Goal: Task Accomplishment & Management: Manage account settings

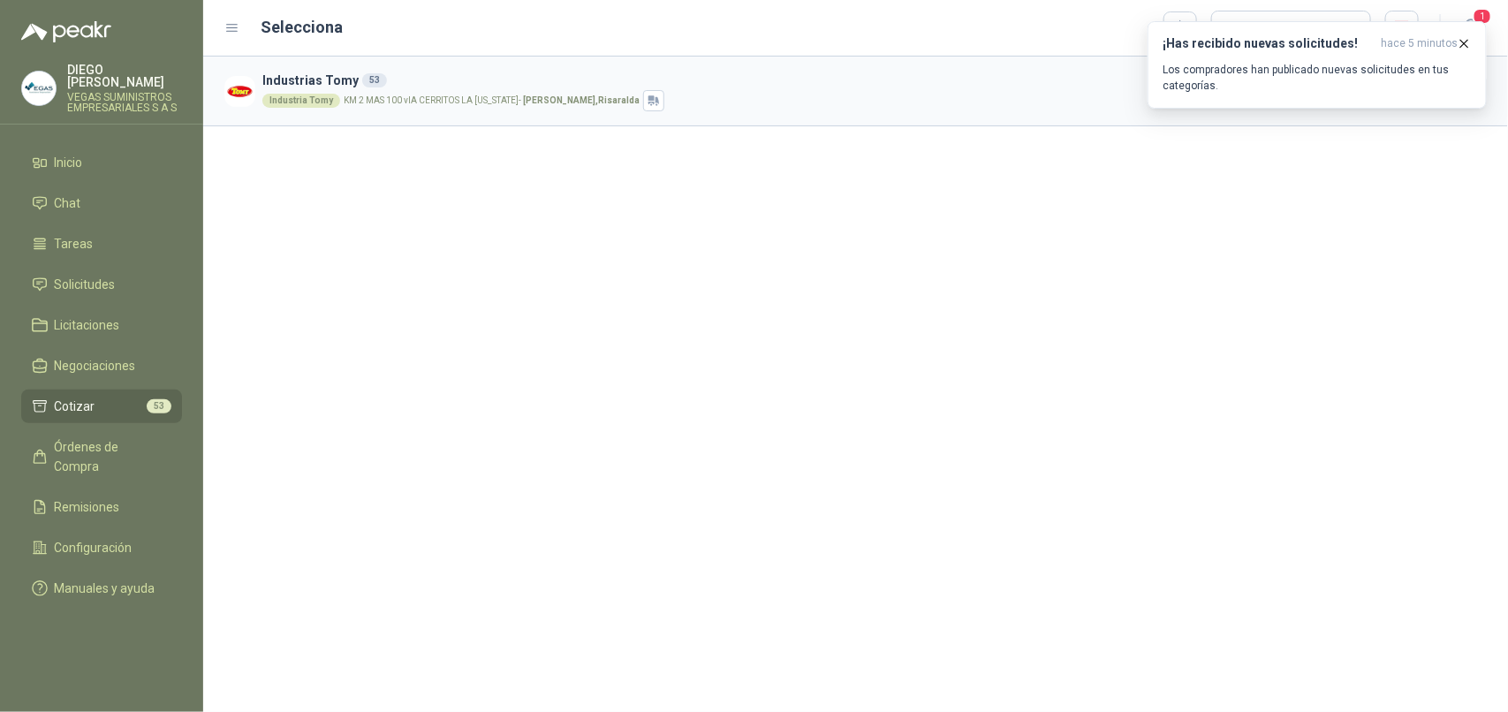
click at [144, 400] on li "Cotizar 53" at bounding box center [102, 406] width 140 height 19
click at [1468, 37] on icon "button" at bounding box center [1464, 43] width 15 height 15
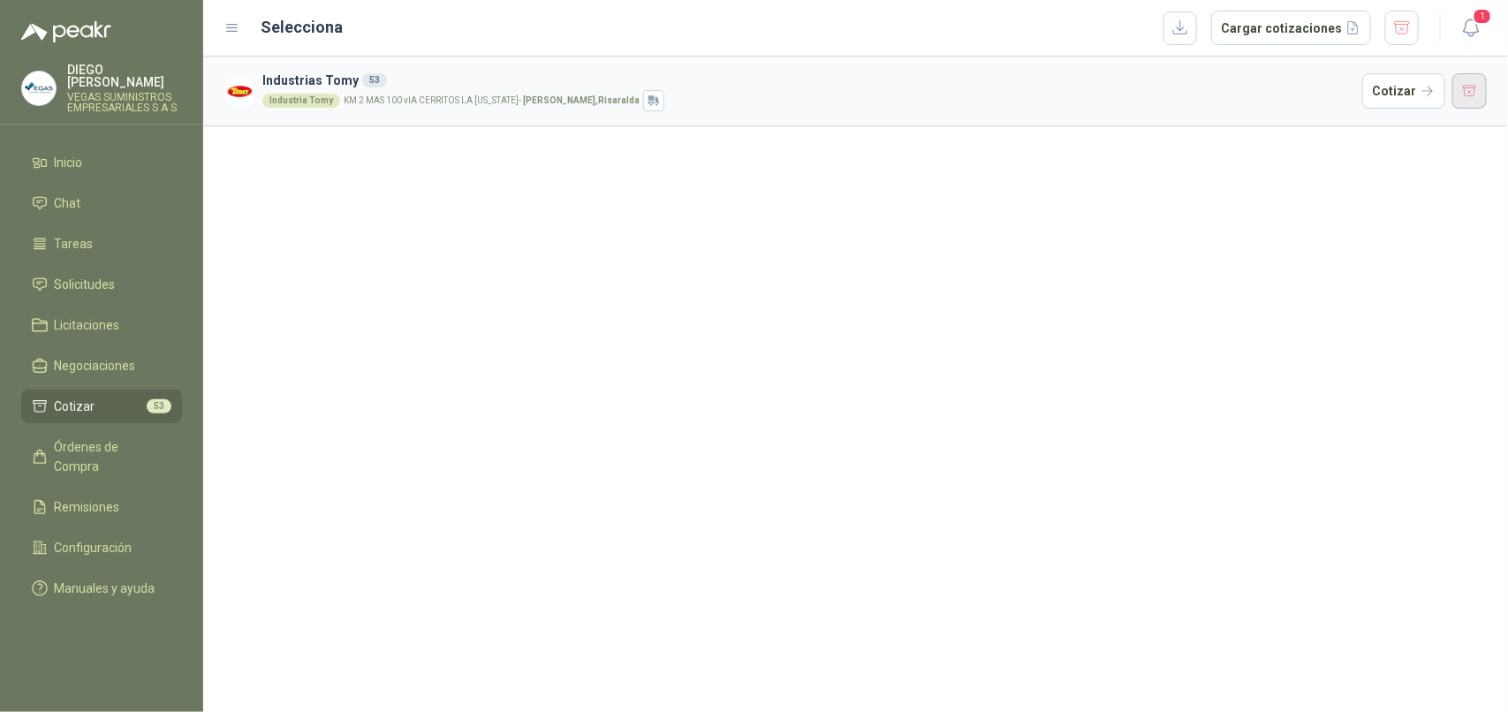
click at [1467, 80] on button "button" at bounding box center [1470, 90] width 35 height 35
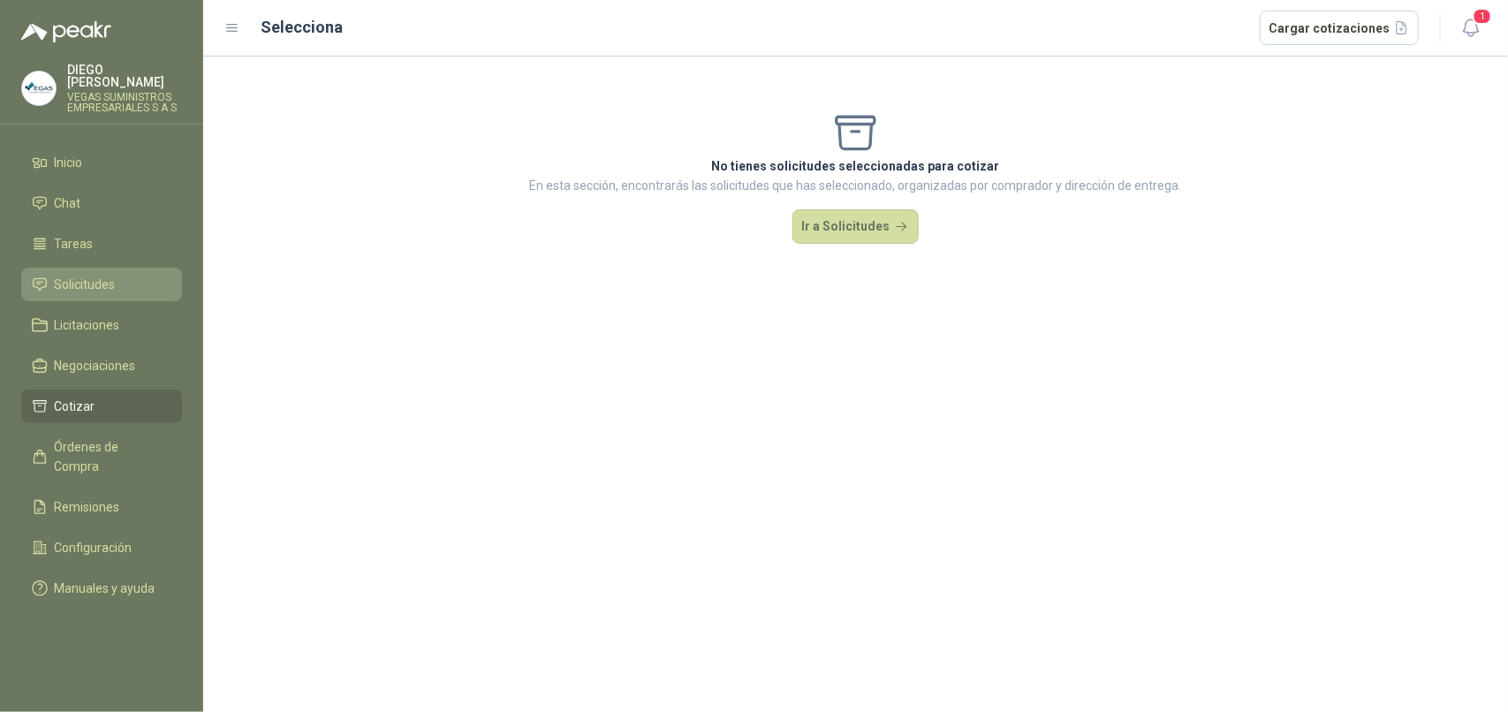
click at [122, 280] on li "Solicitudes" at bounding box center [102, 284] width 140 height 19
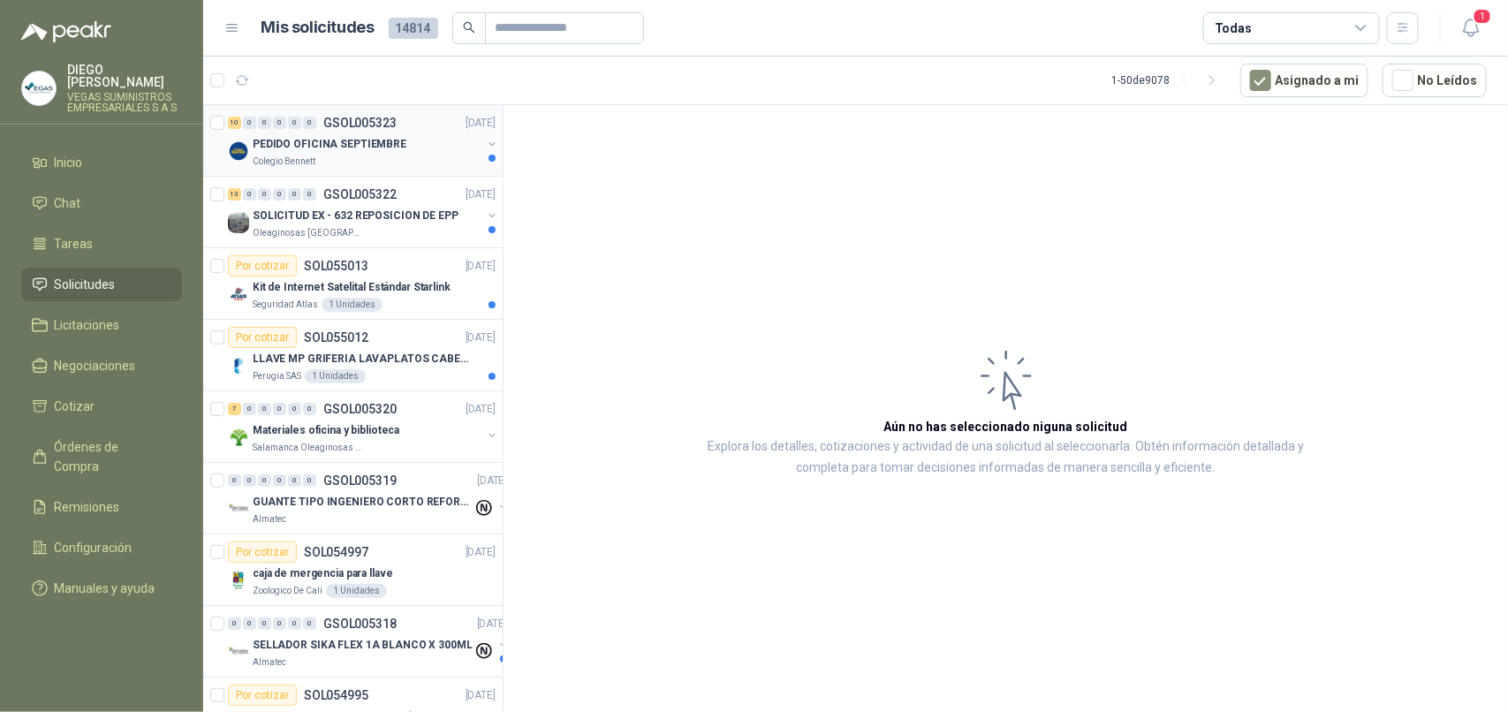
click at [408, 172] on div "10 0 0 0 0 0 GSOL005323 [DATE] PEDIDO OFICINA SEPTIEMBRE Colegio [PERSON_NAME]" at bounding box center [353, 141] width 300 height 72
click at [331, 160] on div "Colegio Bennett" at bounding box center [367, 162] width 229 height 14
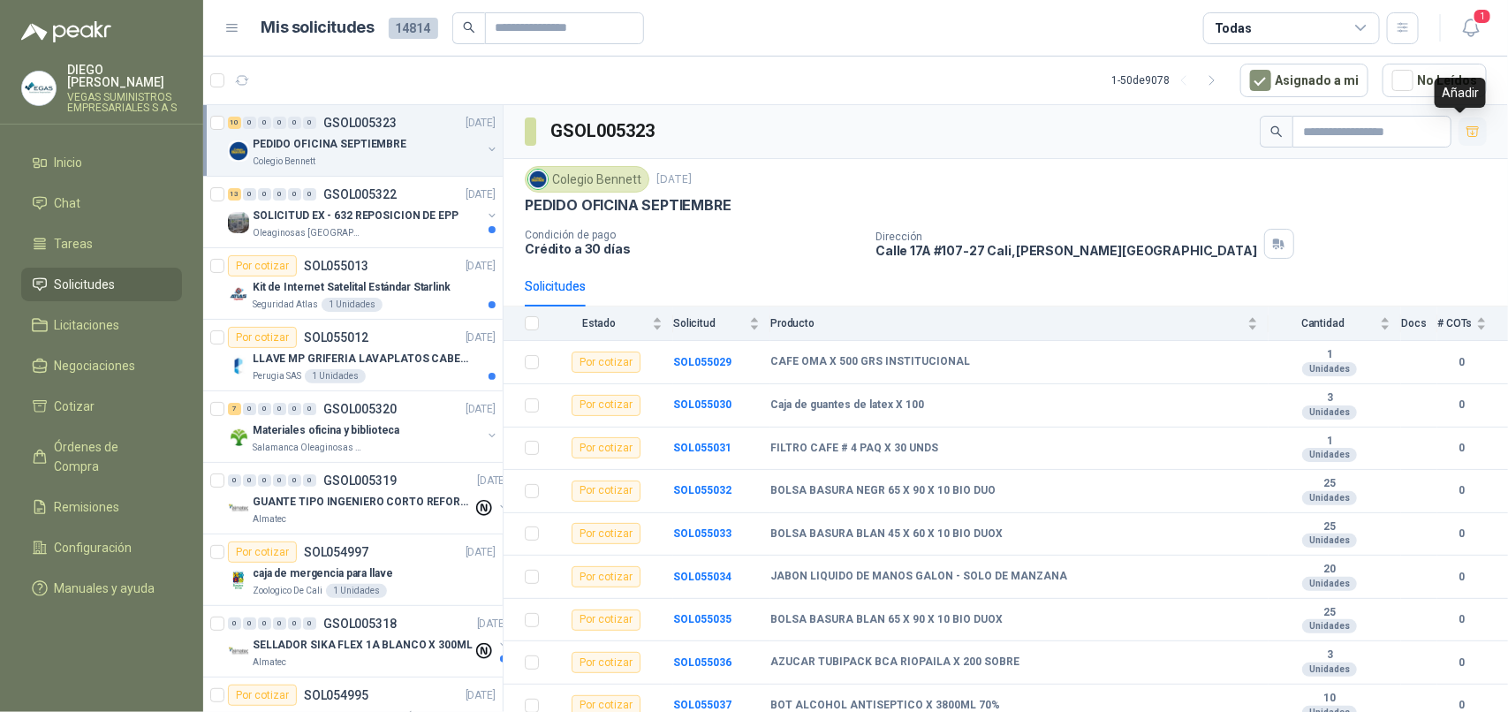
click at [1467, 134] on icon "button" at bounding box center [1473, 131] width 12 height 10
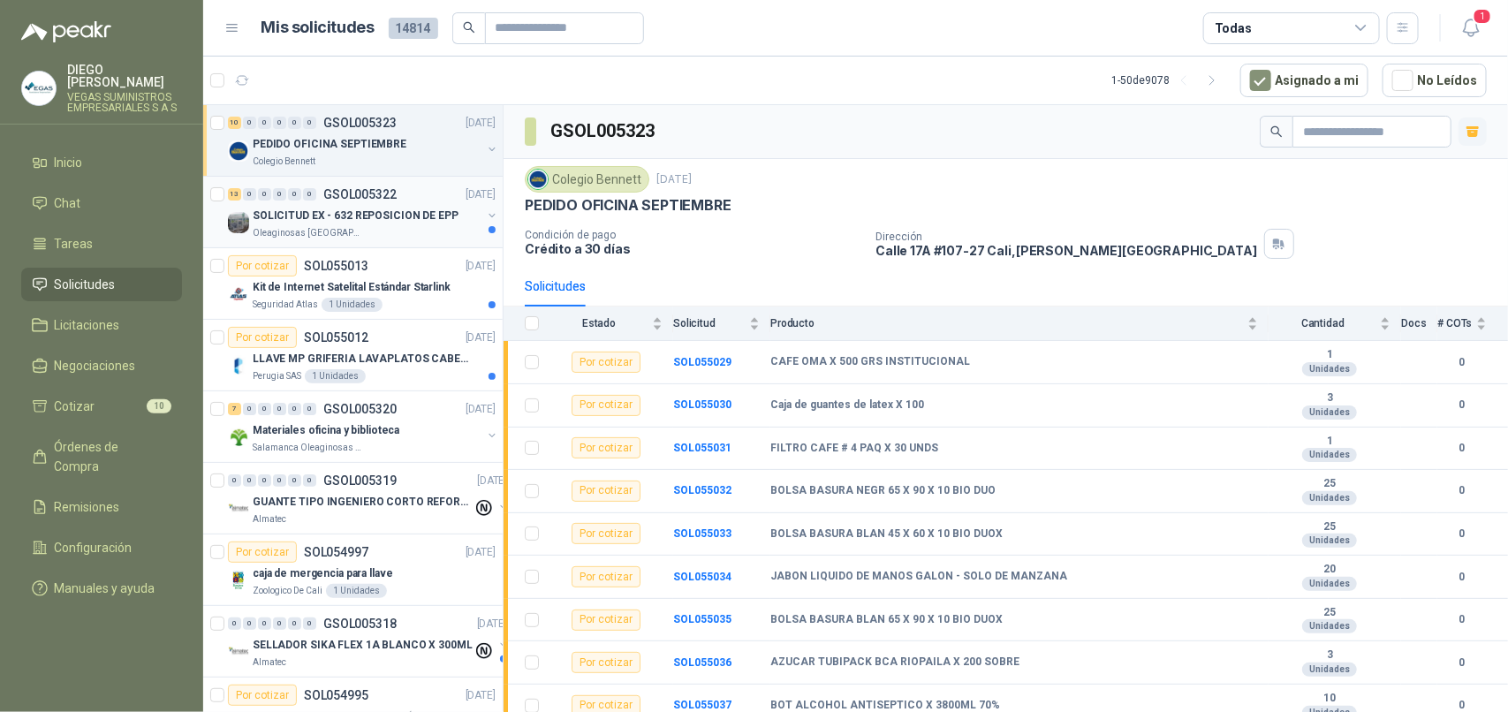
click at [343, 234] on p "Oleaginosas [GEOGRAPHIC_DATA][PERSON_NAME]" at bounding box center [308, 233] width 111 height 14
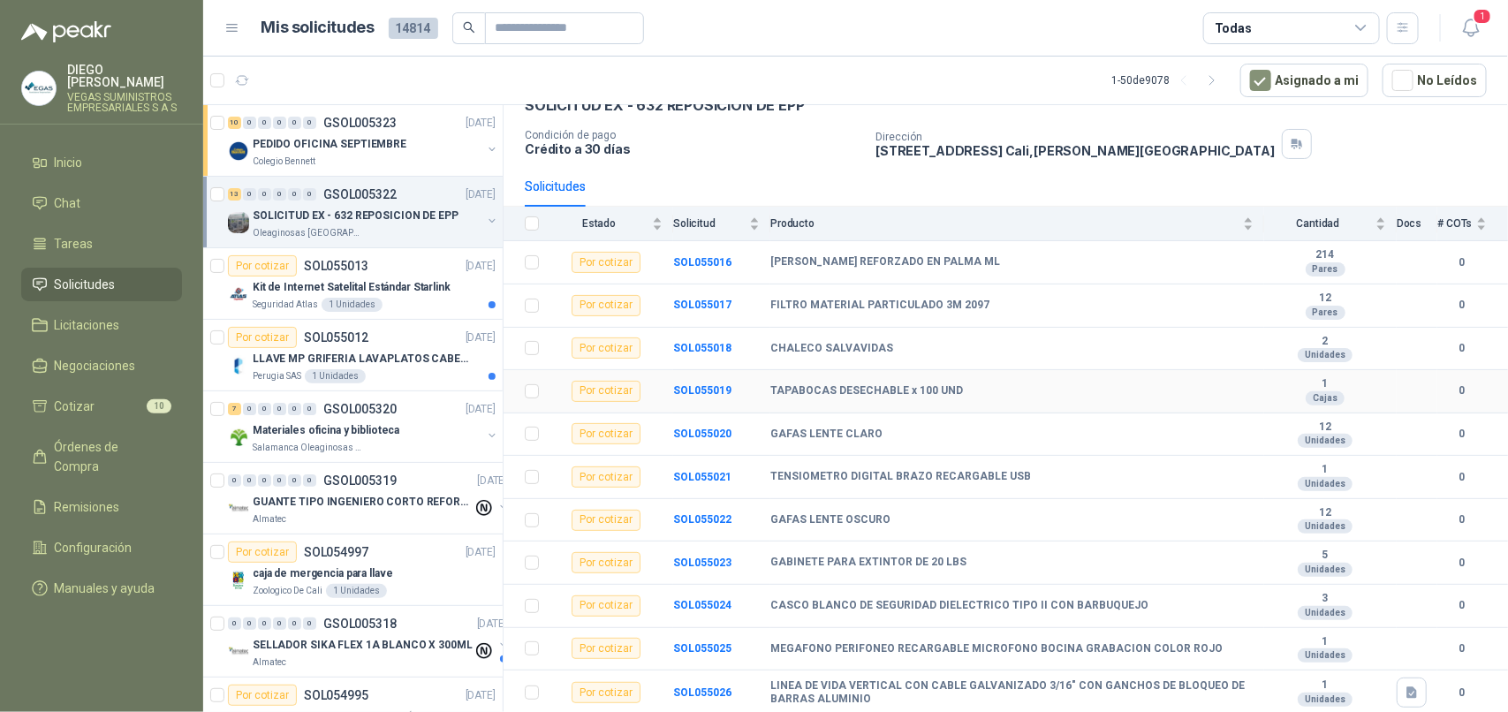
scroll to position [188, 0]
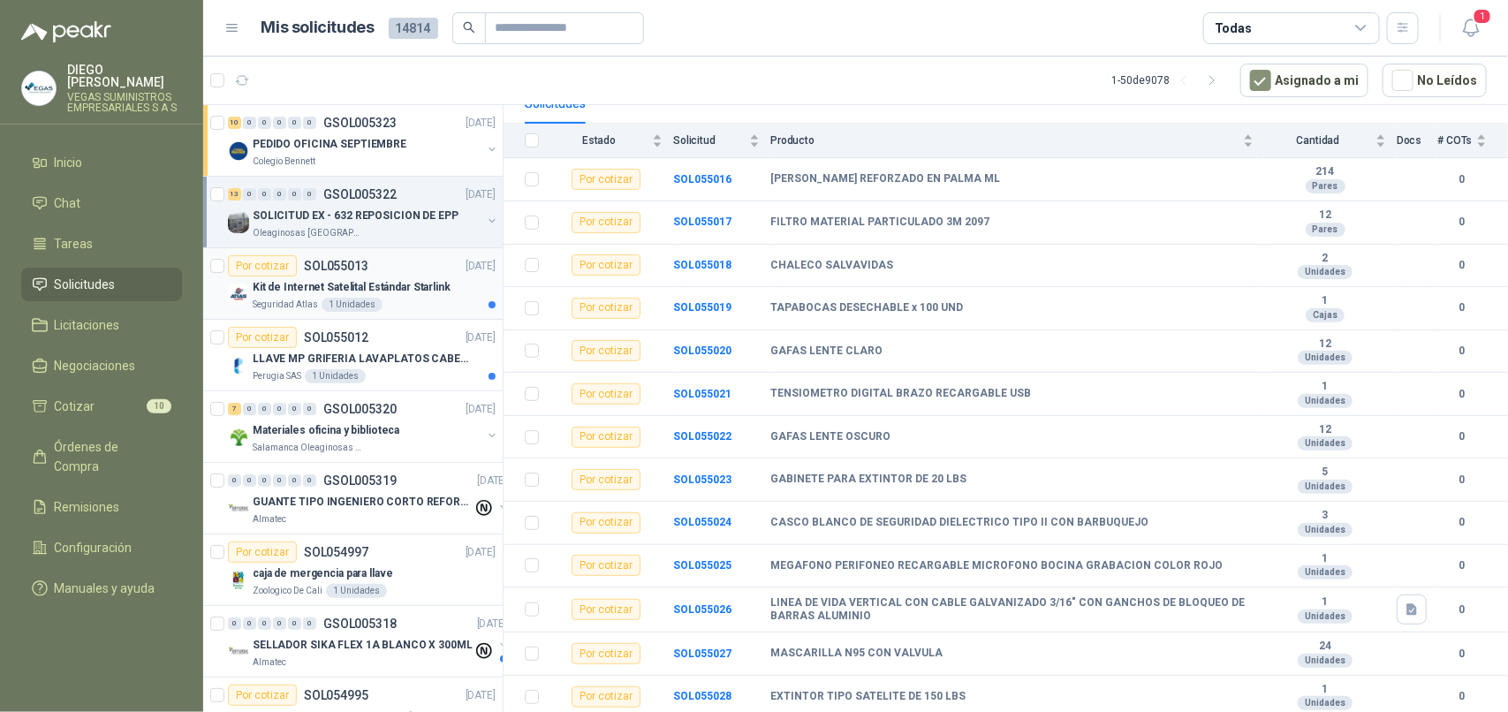
click at [412, 311] on div "Seguridad Atlas 1 Unidades" at bounding box center [374, 305] width 243 height 14
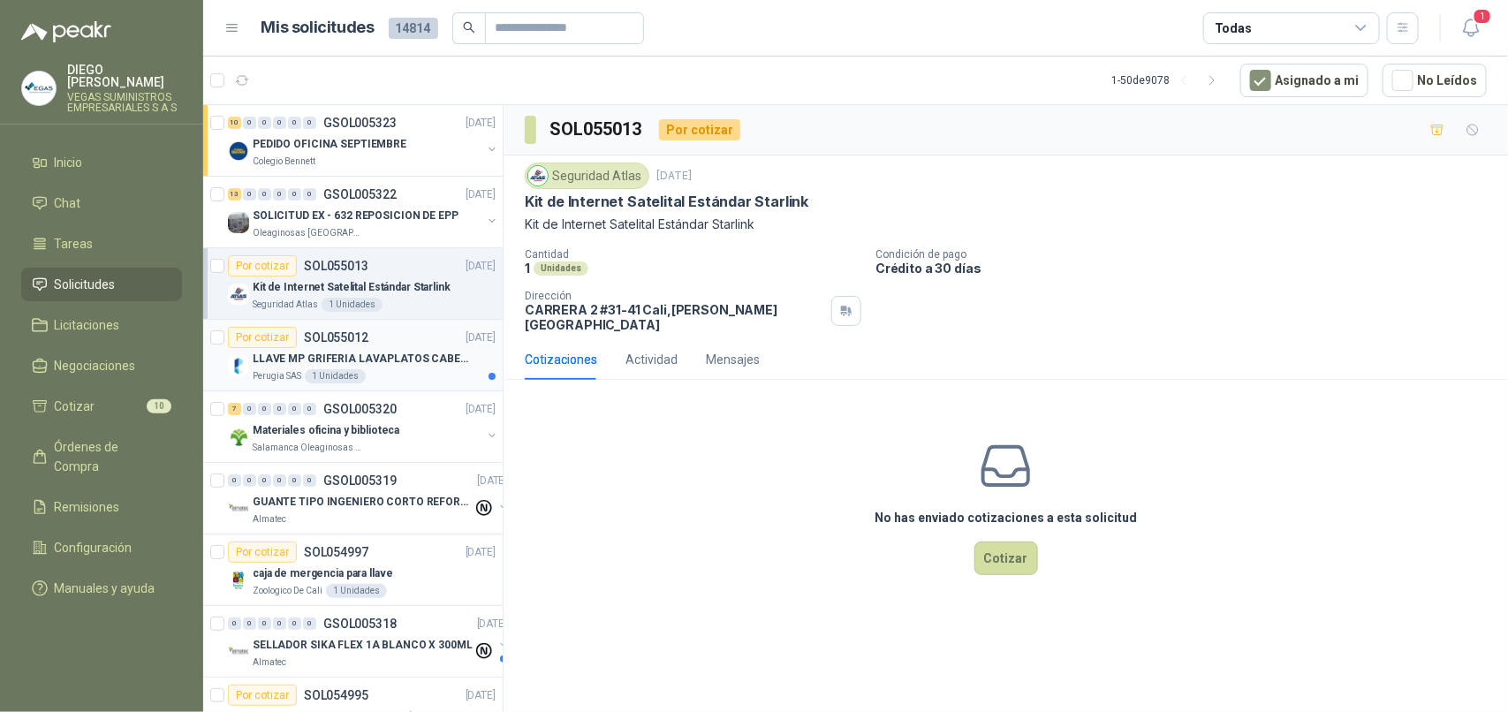
click at [385, 381] on div "Perugia SAS 1 Unidades" at bounding box center [374, 376] width 243 height 14
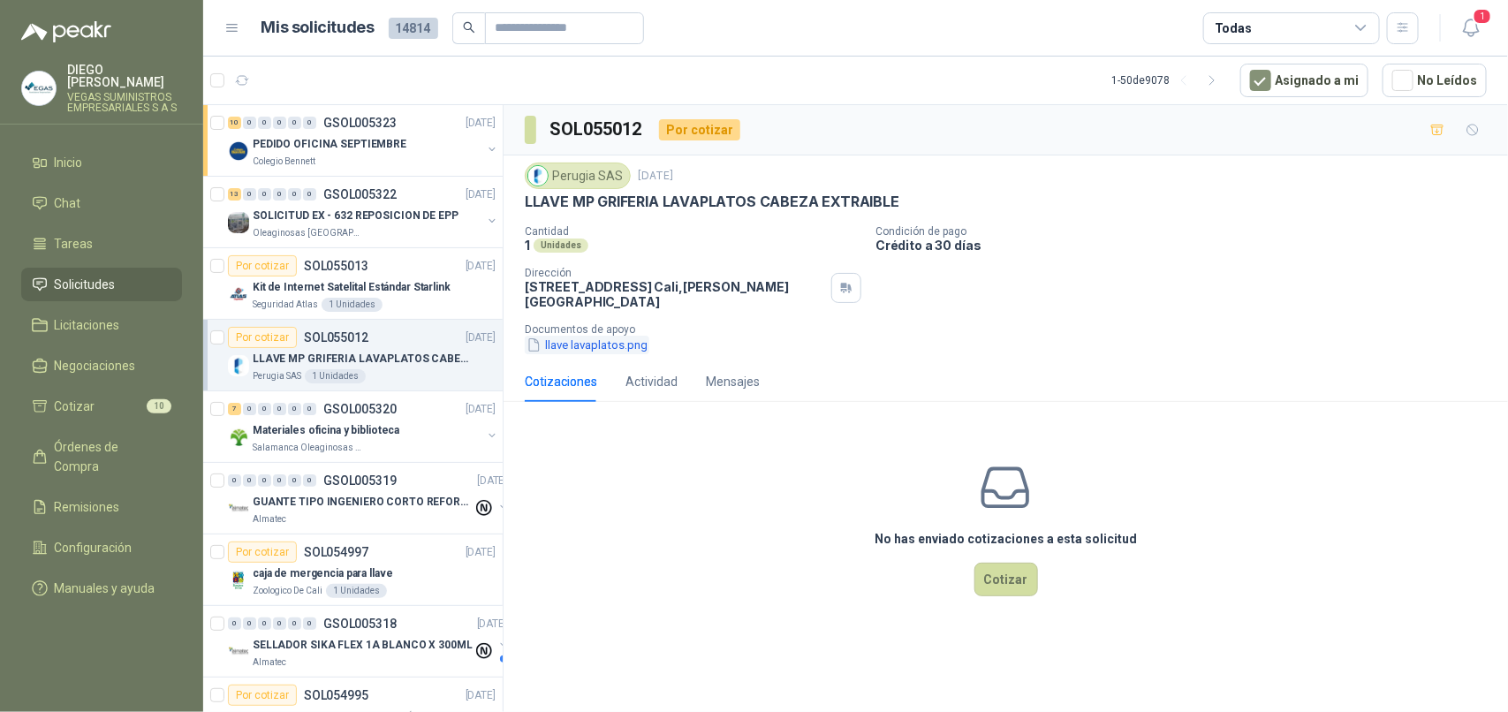
click at [572, 336] on button "llave lavaplatos.png" at bounding box center [587, 345] width 125 height 19
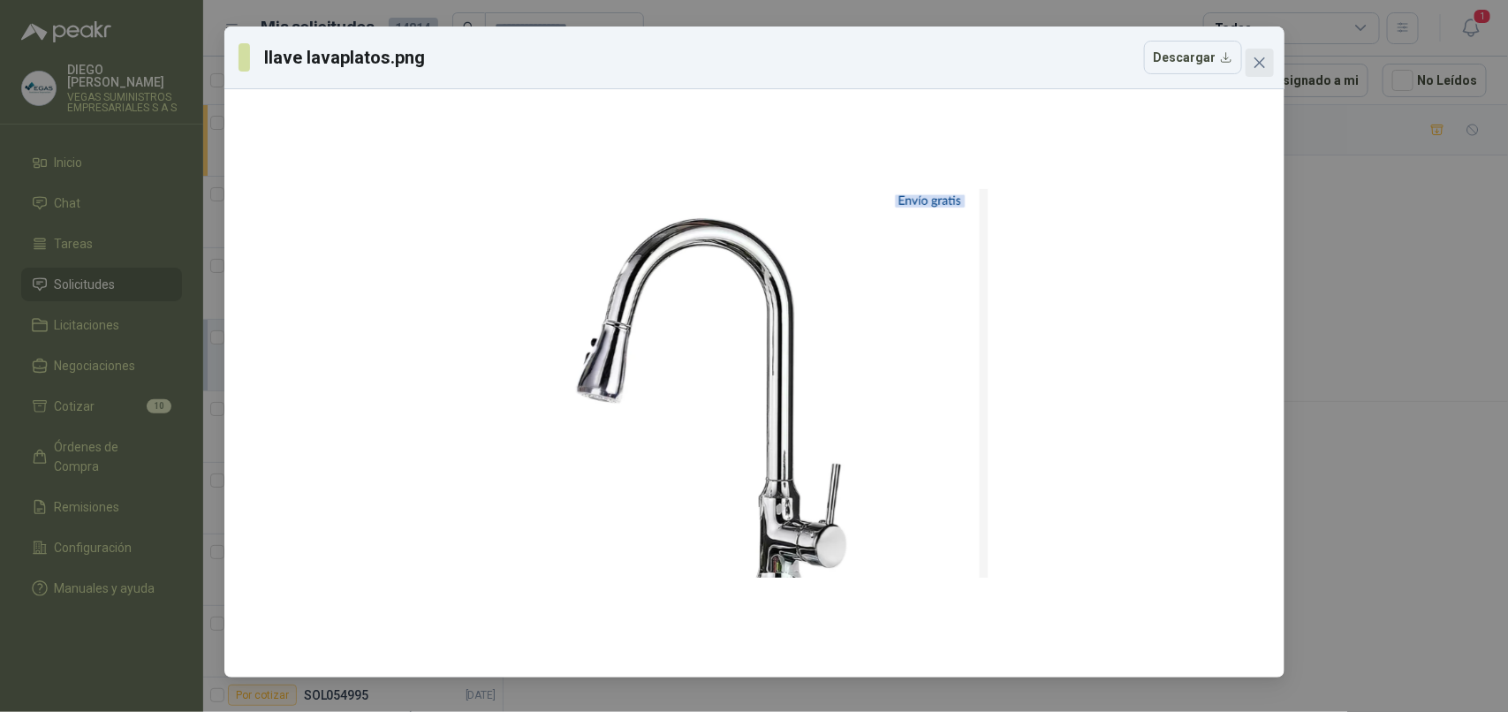
click at [1253, 64] on icon "close" at bounding box center [1260, 63] width 14 height 14
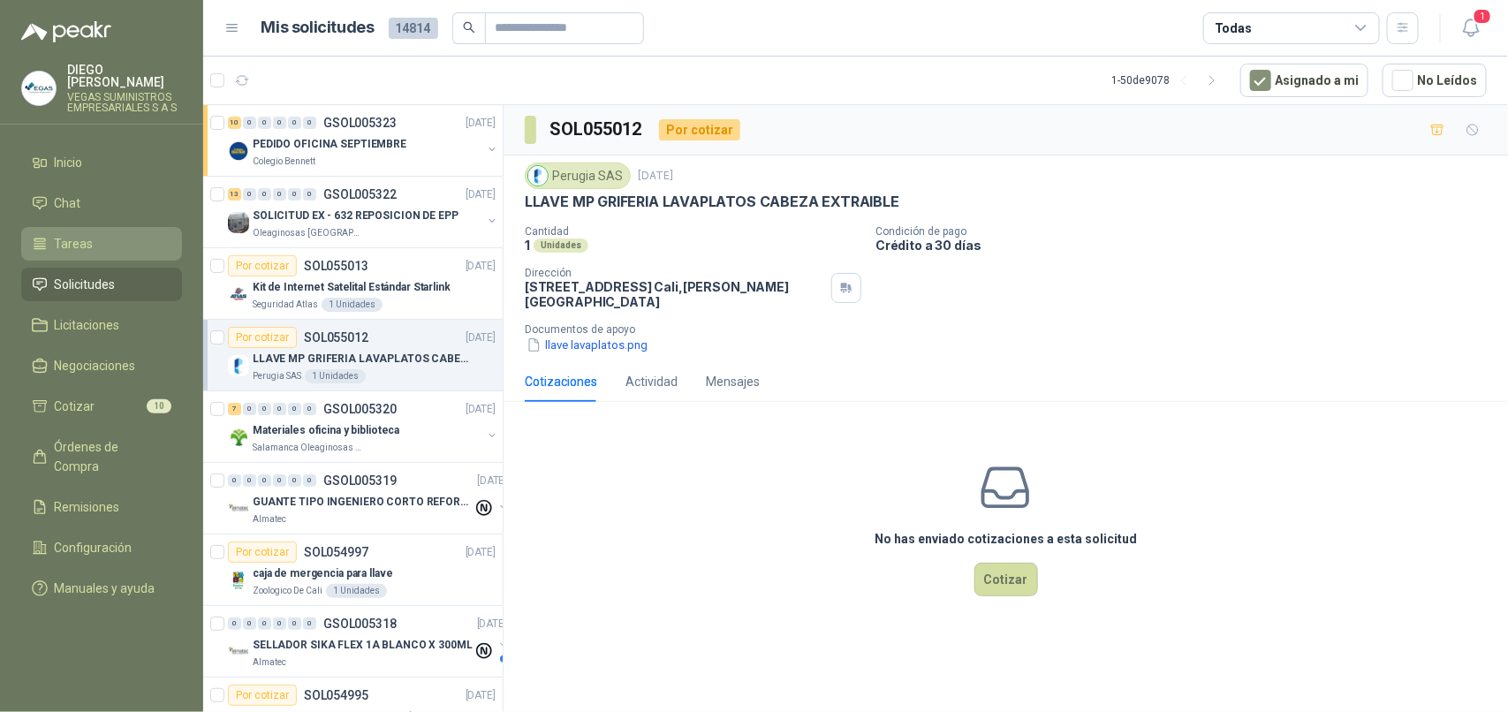
click at [107, 234] on li "Tareas" at bounding box center [102, 243] width 140 height 19
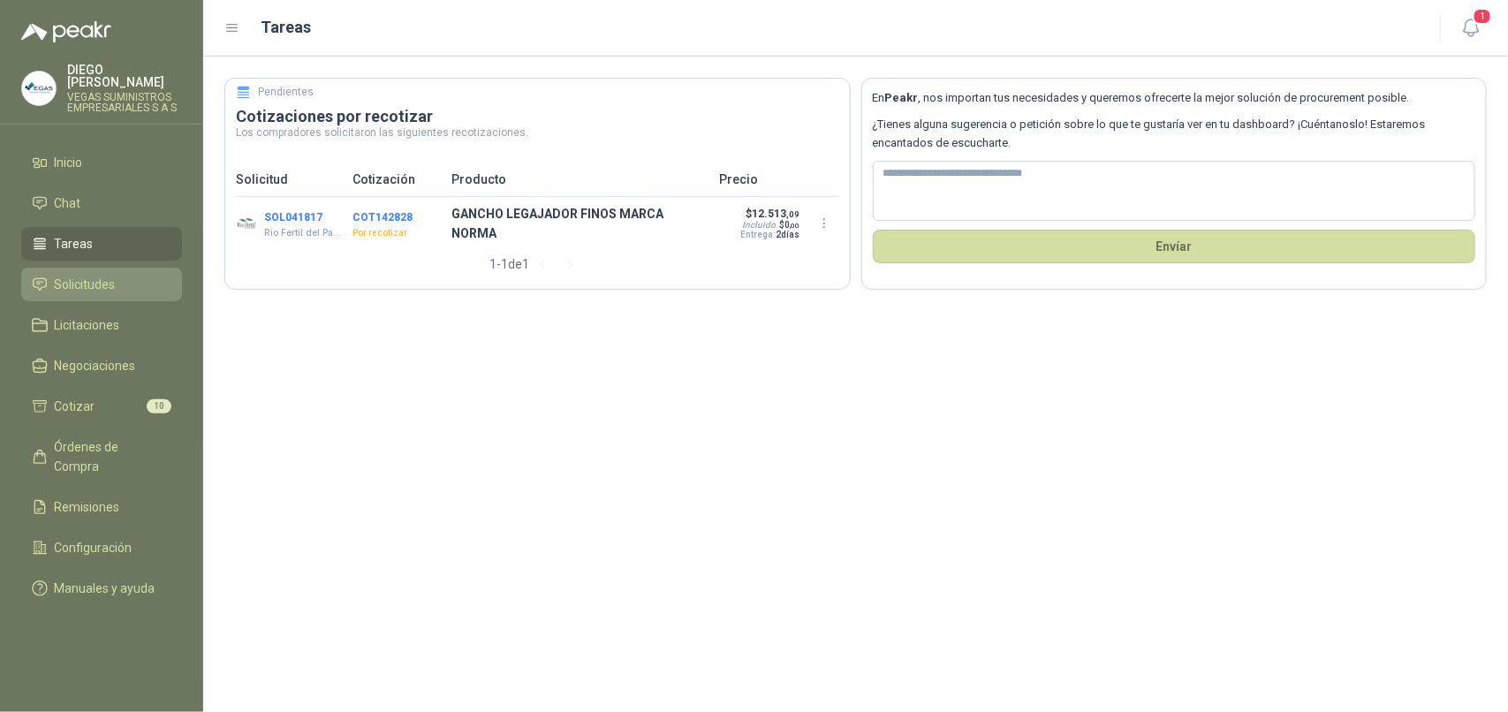
click at [98, 275] on span "Solicitudes" at bounding box center [85, 284] width 61 height 19
